Goal: Find specific page/section: Find specific page/section

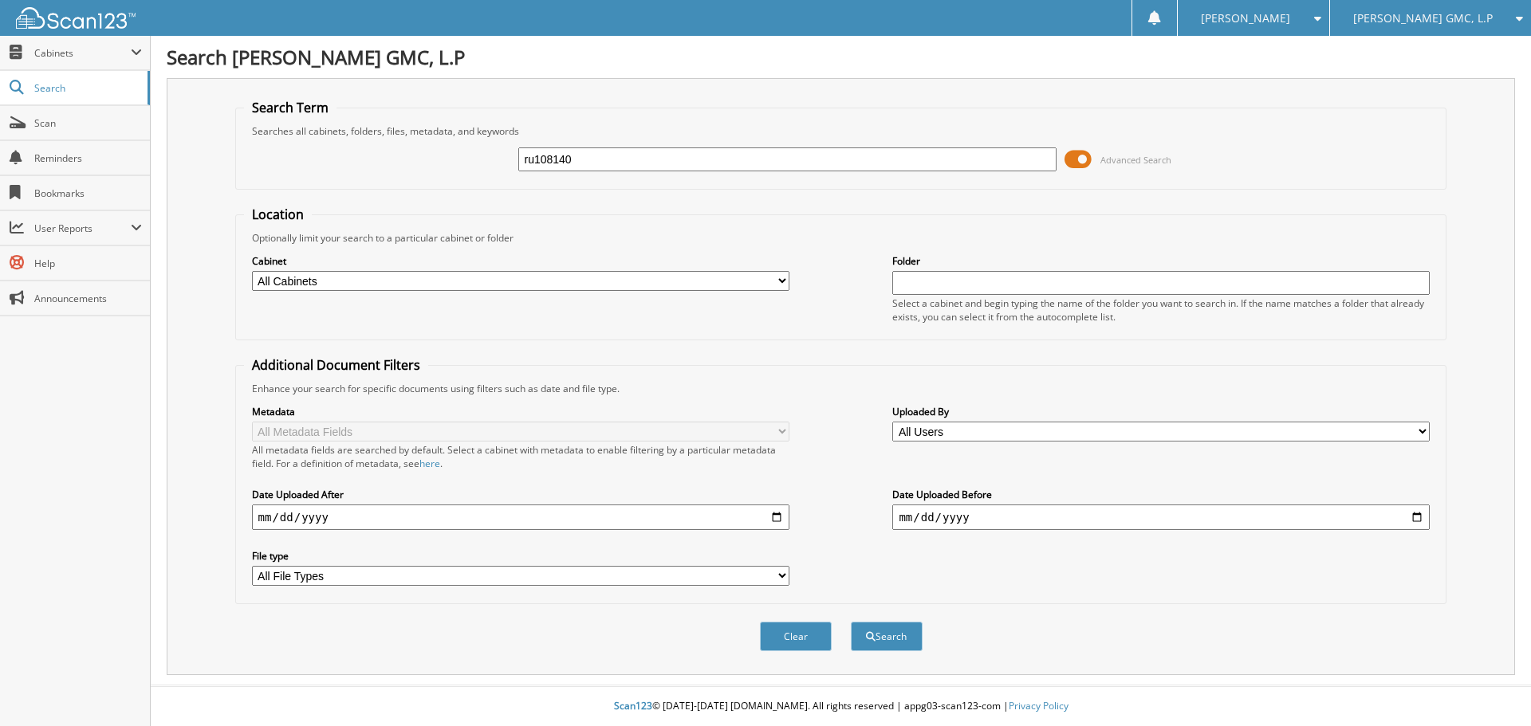
type input "ru108140"
click at [1071, 156] on span at bounding box center [1077, 159] width 27 height 24
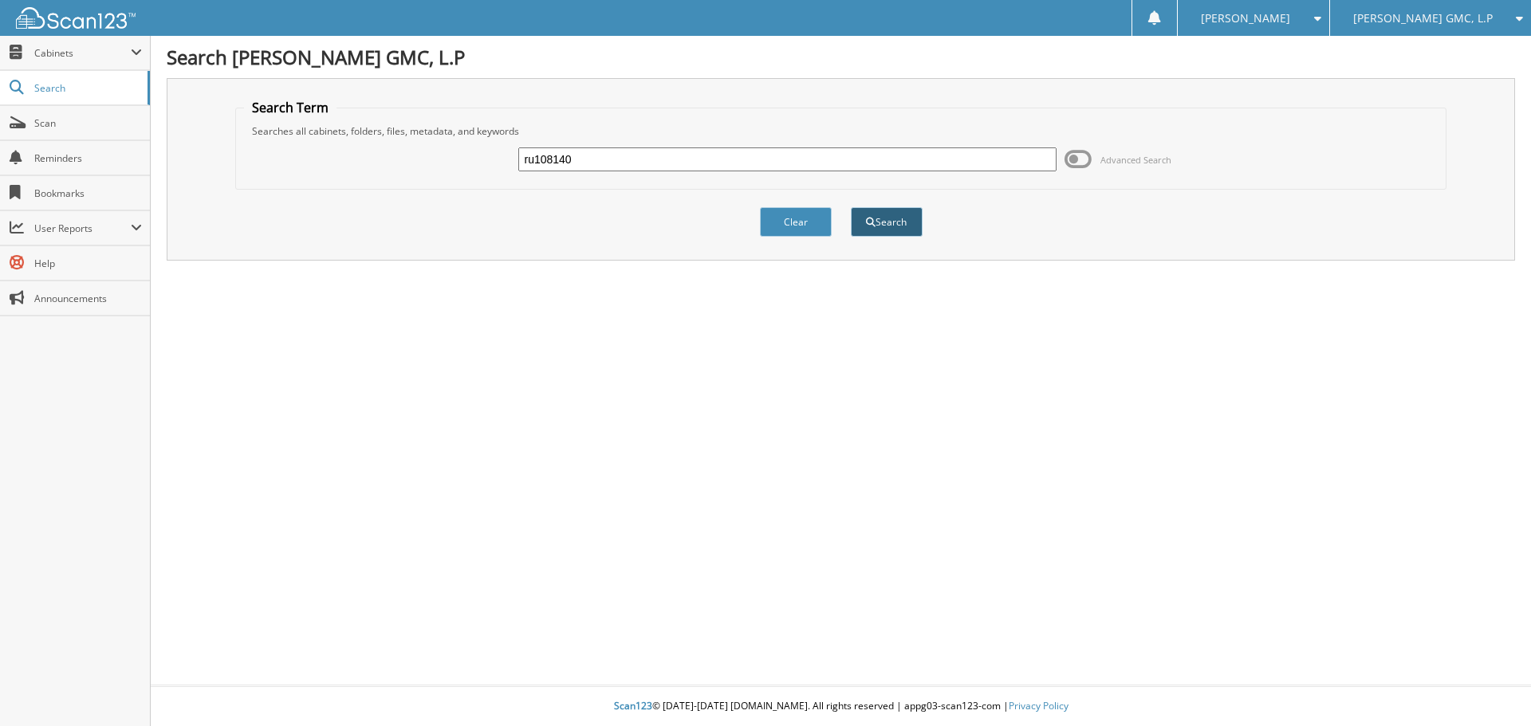
click at [876, 222] on button "Search" at bounding box center [887, 221] width 72 height 29
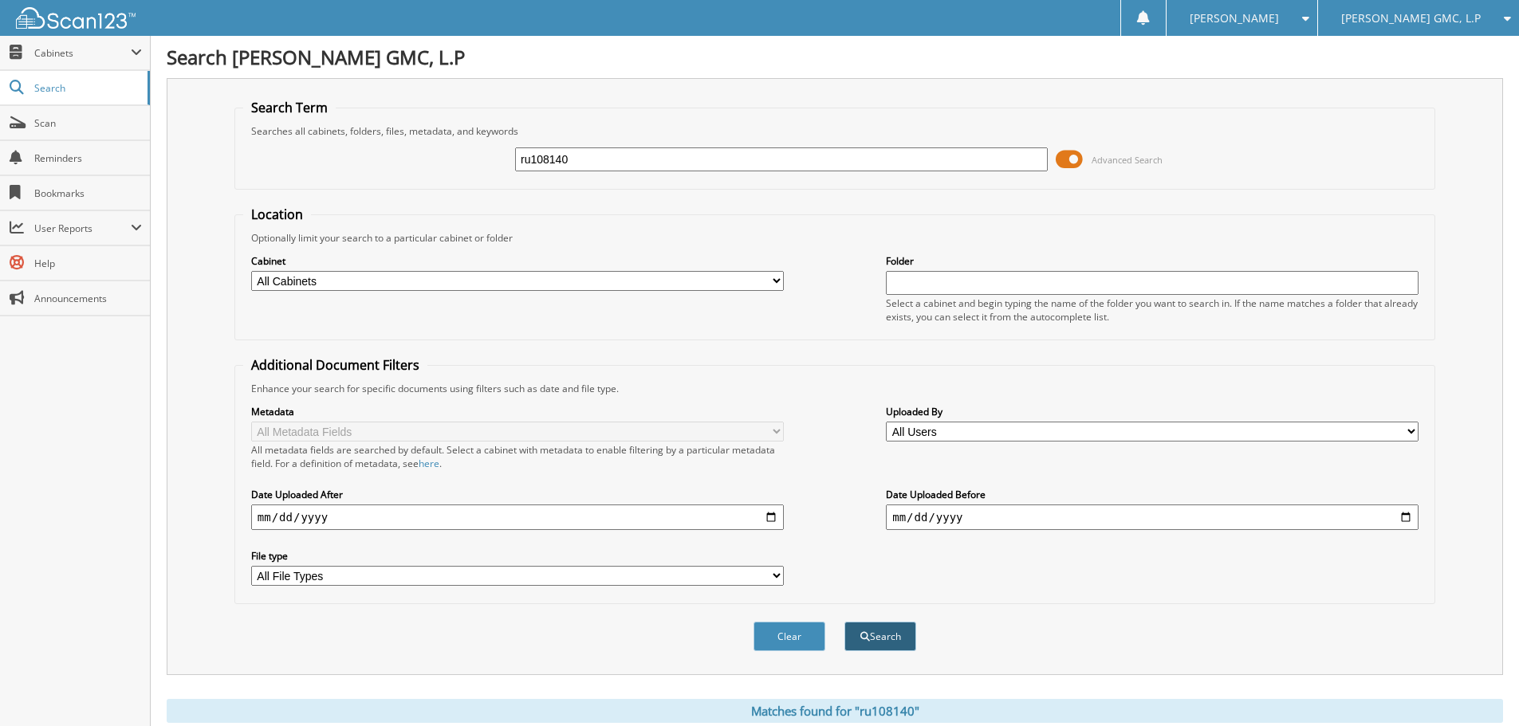
click at [875, 631] on button "Search" at bounding box center [880, 636] width 72 height 29
click at [1065, 156] on span at bounding box center [1069, 159] width 27 height 24
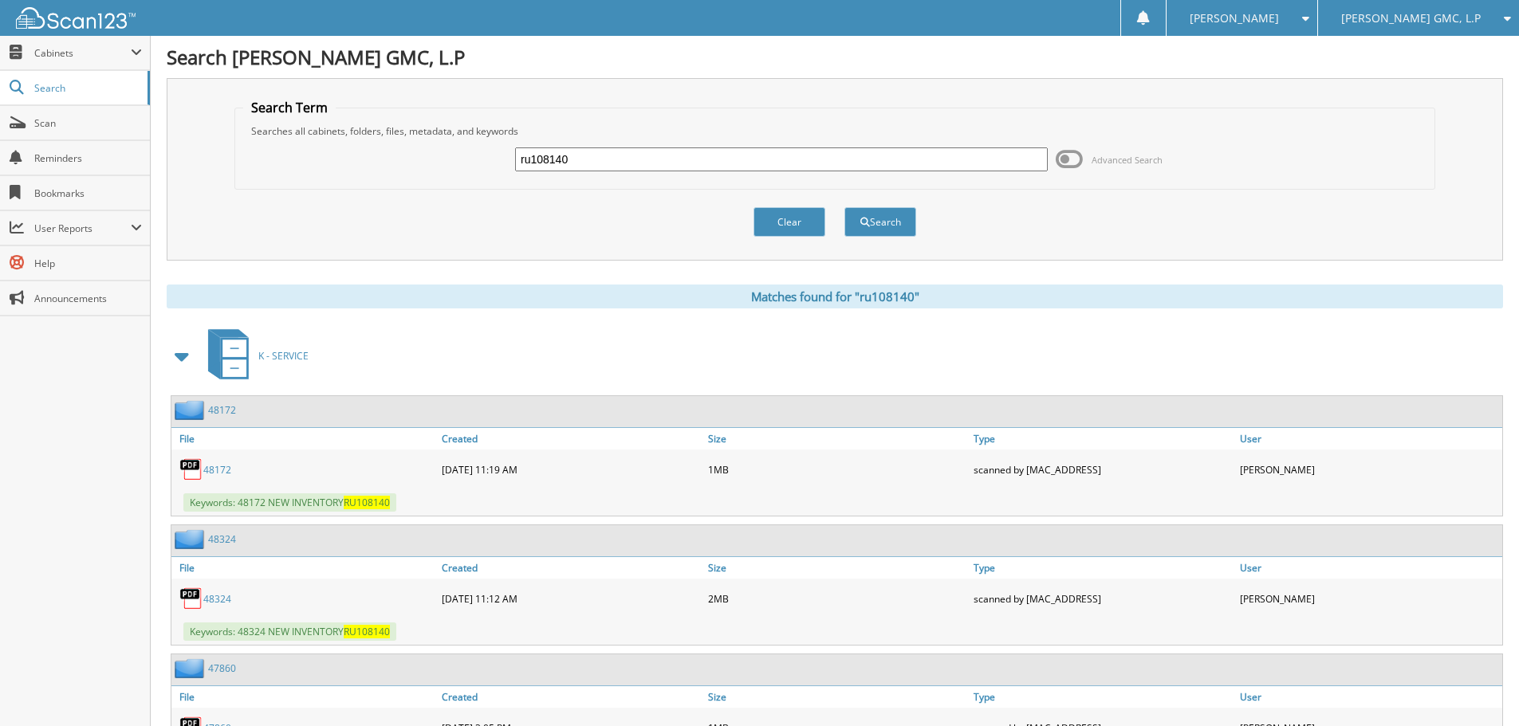
click at [175, 355] on span at bounding box center [182, 356] width 22 height 29
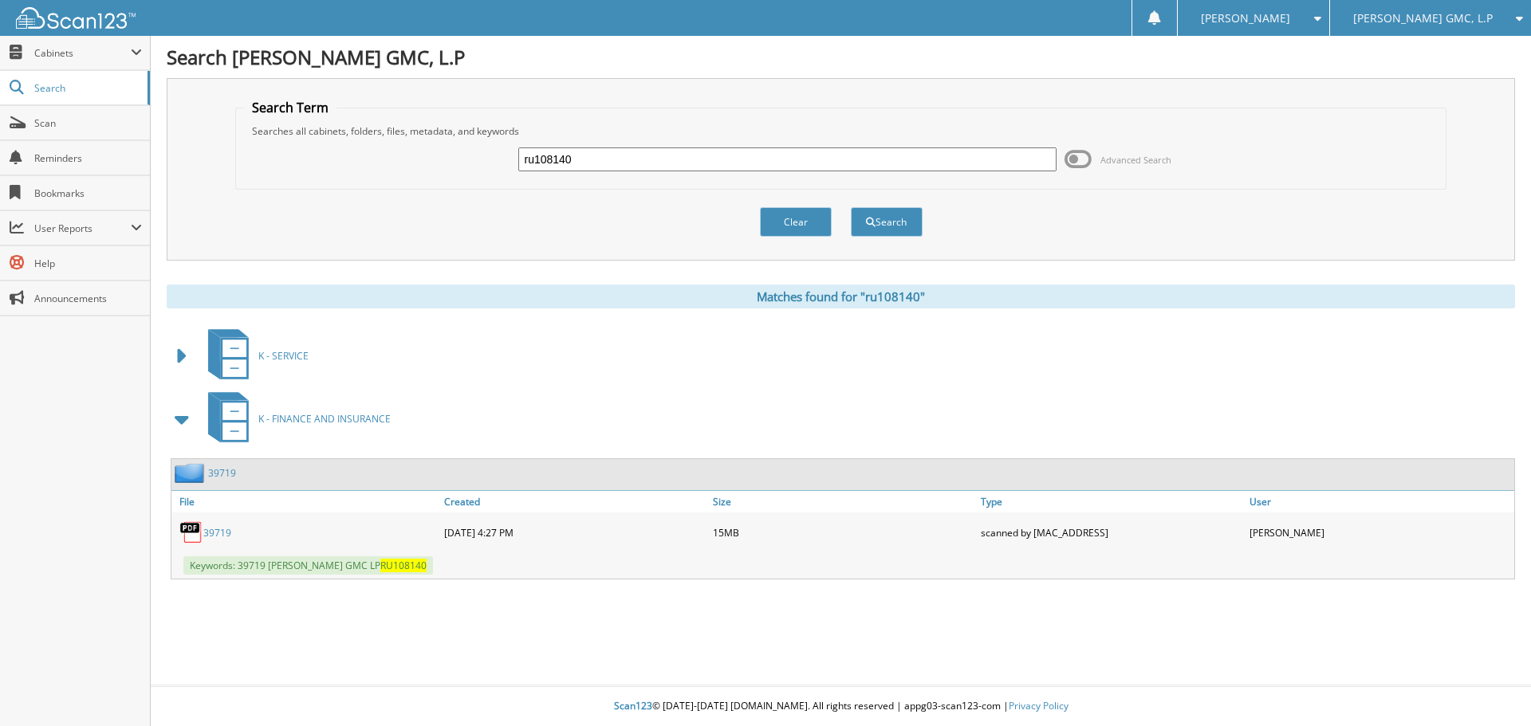
click at [213, 528] on link "39719" at bounding box center [217, 533] width 28 height 14
